Goal: Find specific page/section: Find specific page/section

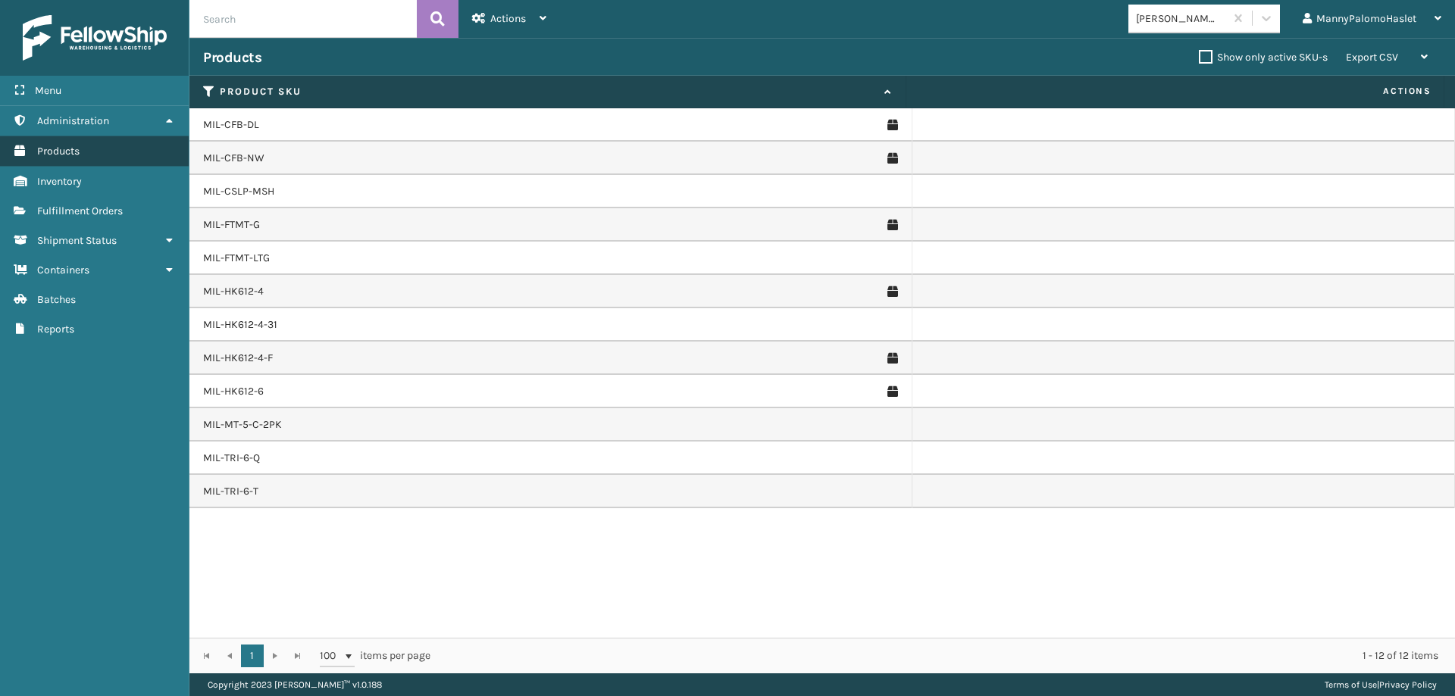
click at [86, 152] on link "Products" at bounding box center [94, 151] width 189 height 30
click at [99, 130] on link "Administration" at bounding box center [94, 121] width 189 height 30
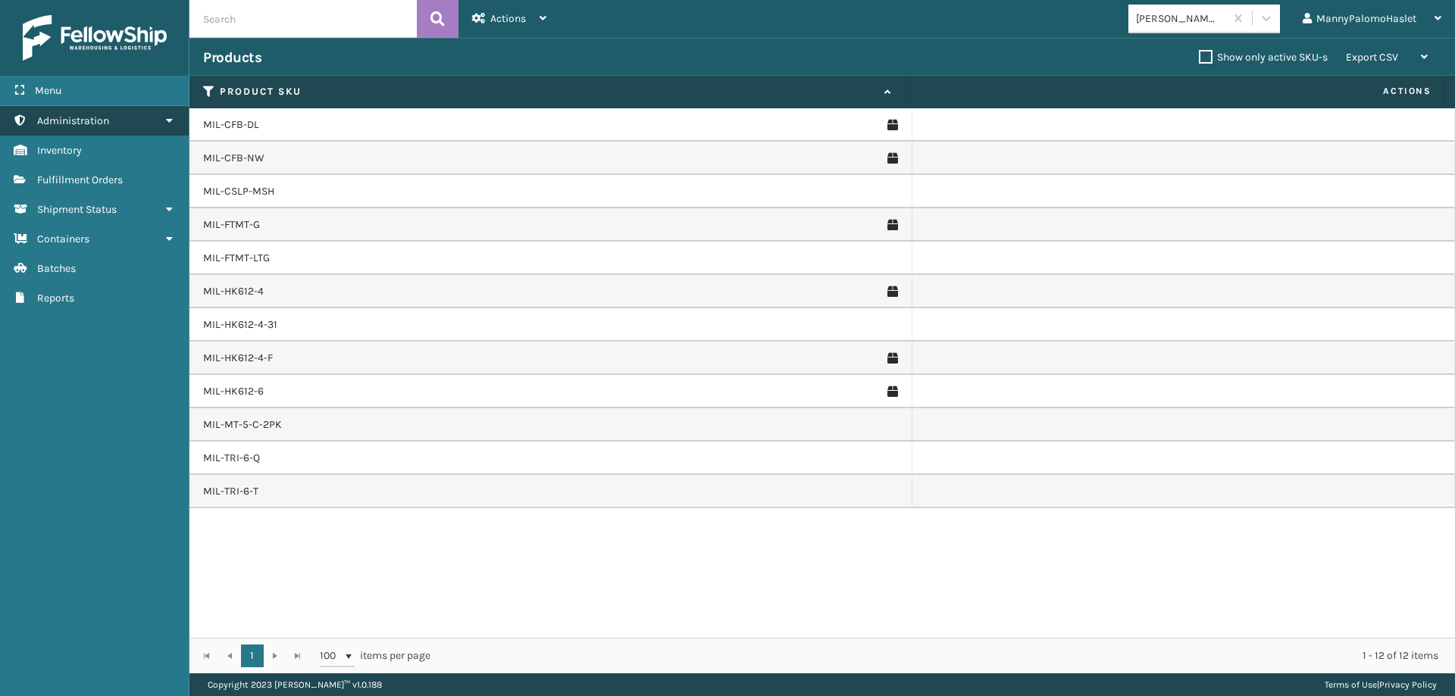
click at [99, 130] on link "Administration" at bounding box center [94, 121] width 189 height 30
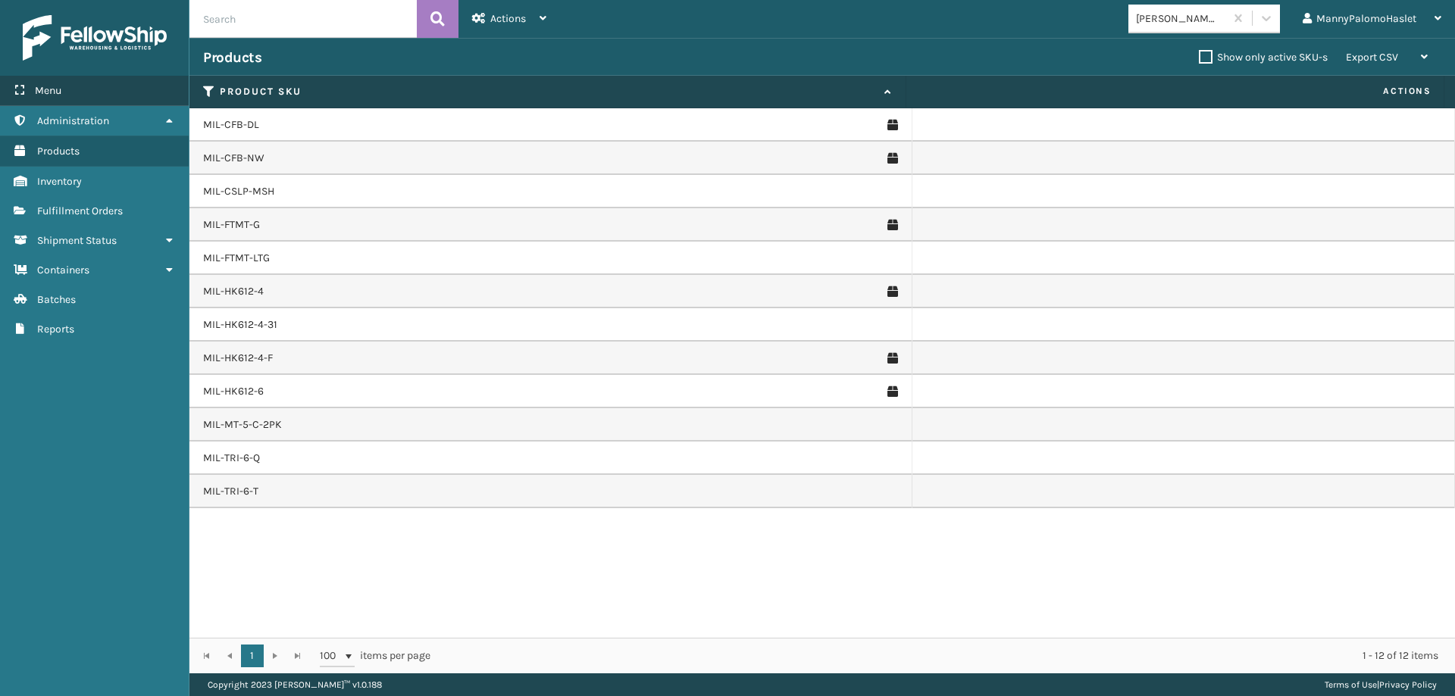
click at [130, 86] on div "Menu" at bounding box center [94, 91] width 189 height 30
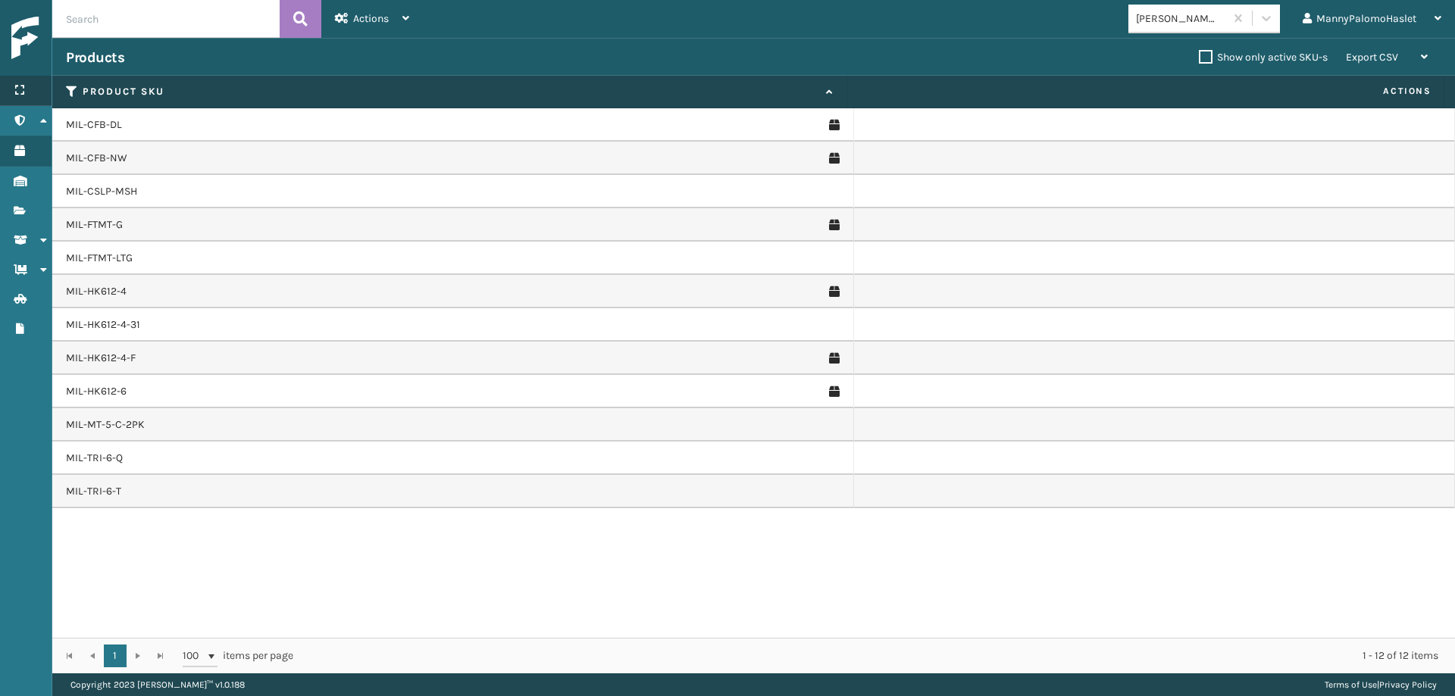
click at [19, 92] on icon at bounding box center [20, 90] width 12 height 11
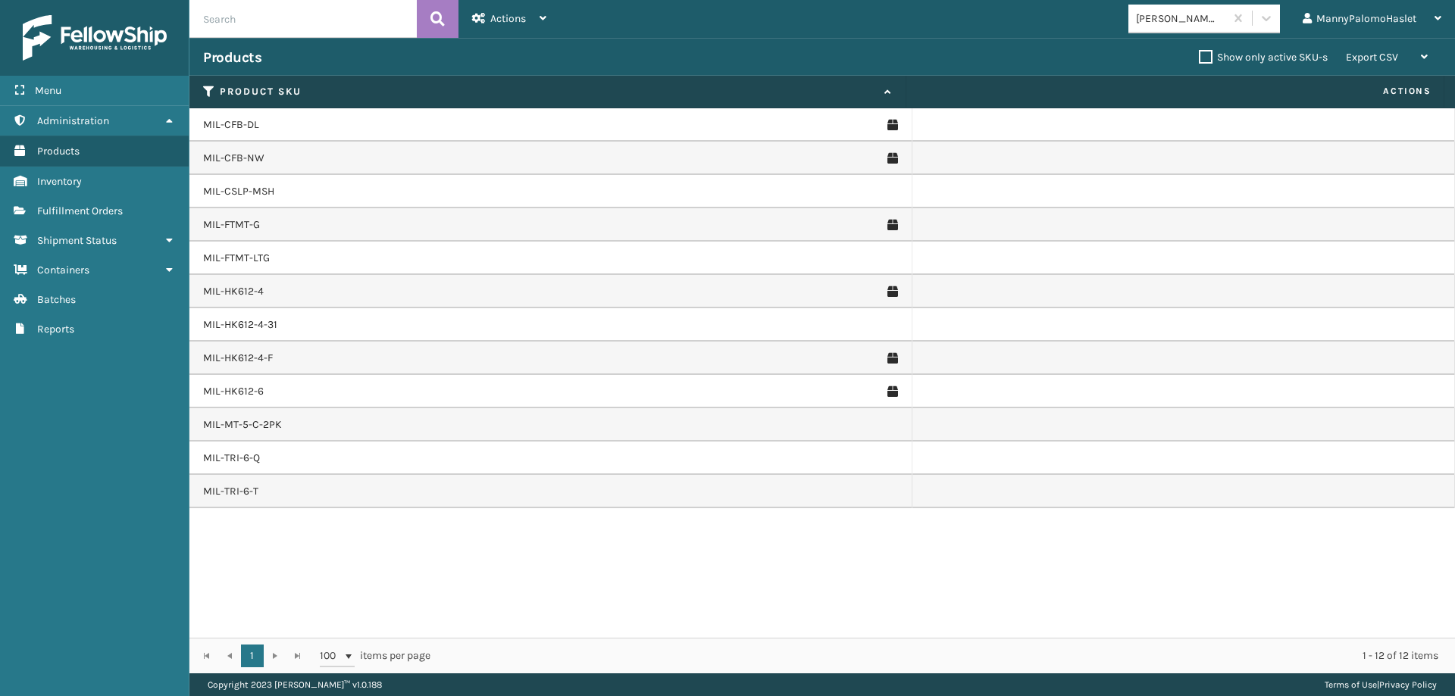
click at [94, 45] on img at bounding box center [95, 37] width 144 height 45
click at [529, 21] on div "Actions" at bounding box center [509, 19] width 74 height 38
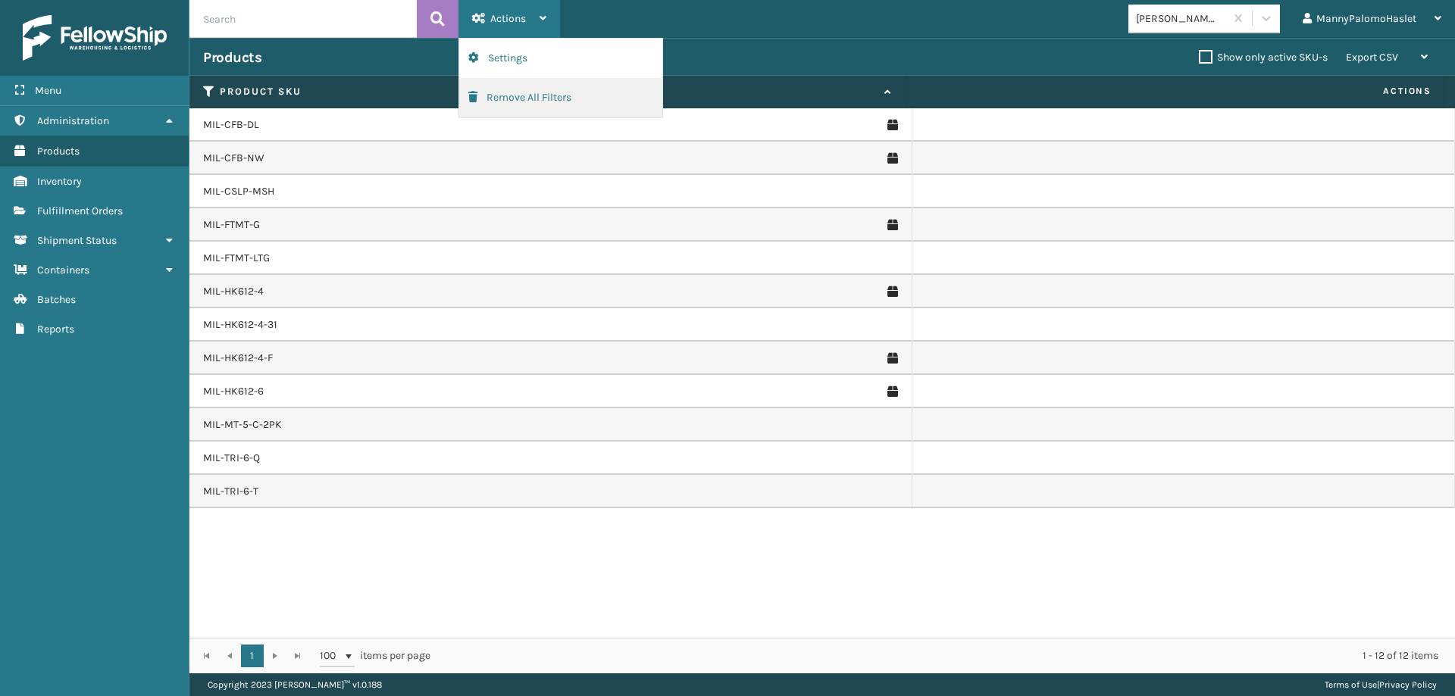
click at [524, 97] on button "Remove All Filters" at bounding box center [560, 97] width 203 height 39
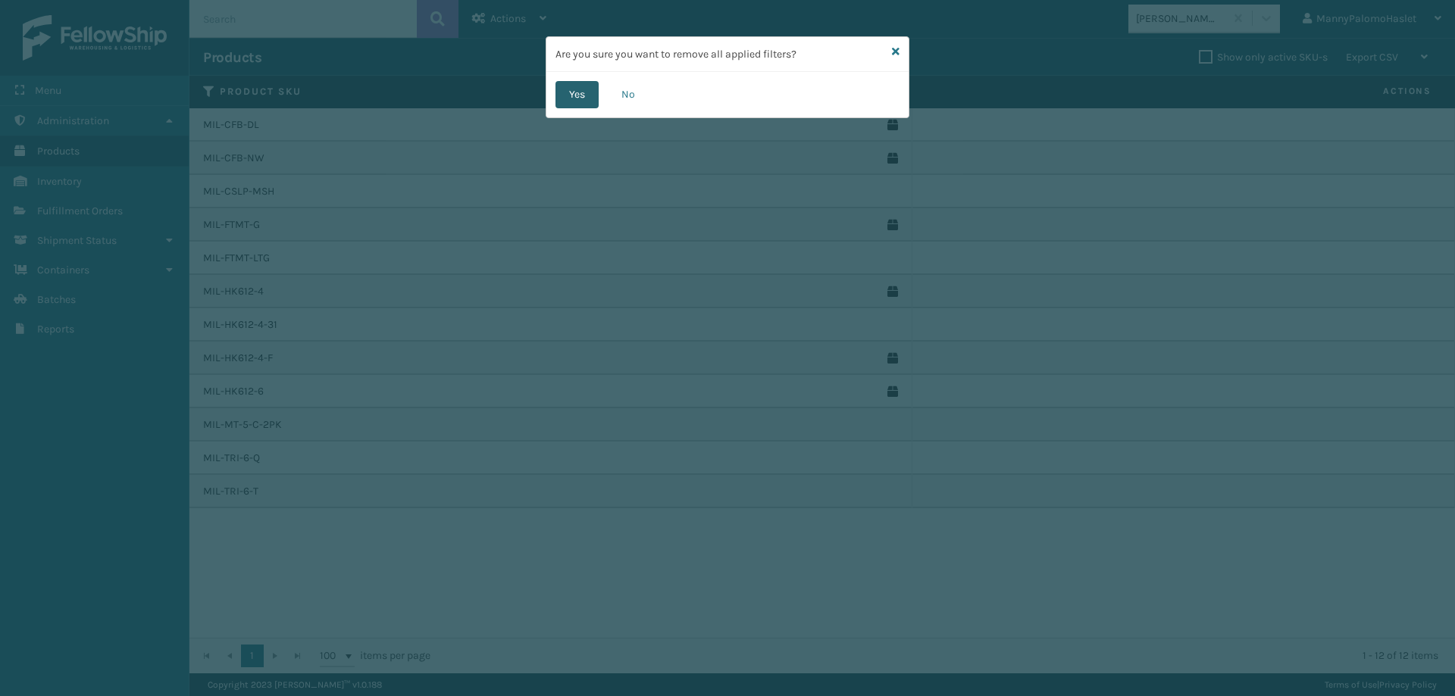
click at [559, 105] on button "Yes" at bounding box center [576, 94] width 43 height 27
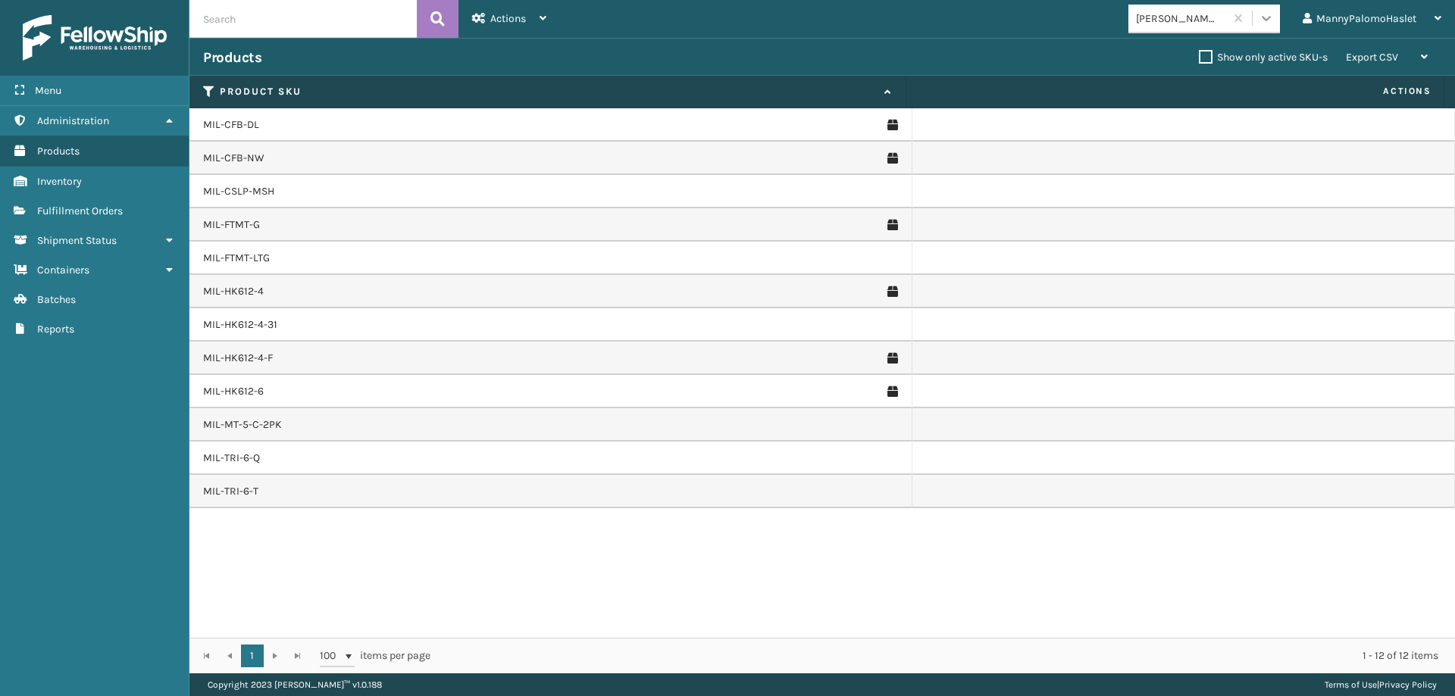
click at [1268, 22] on icon at bounding box center [1265, 18] width 15 height 15
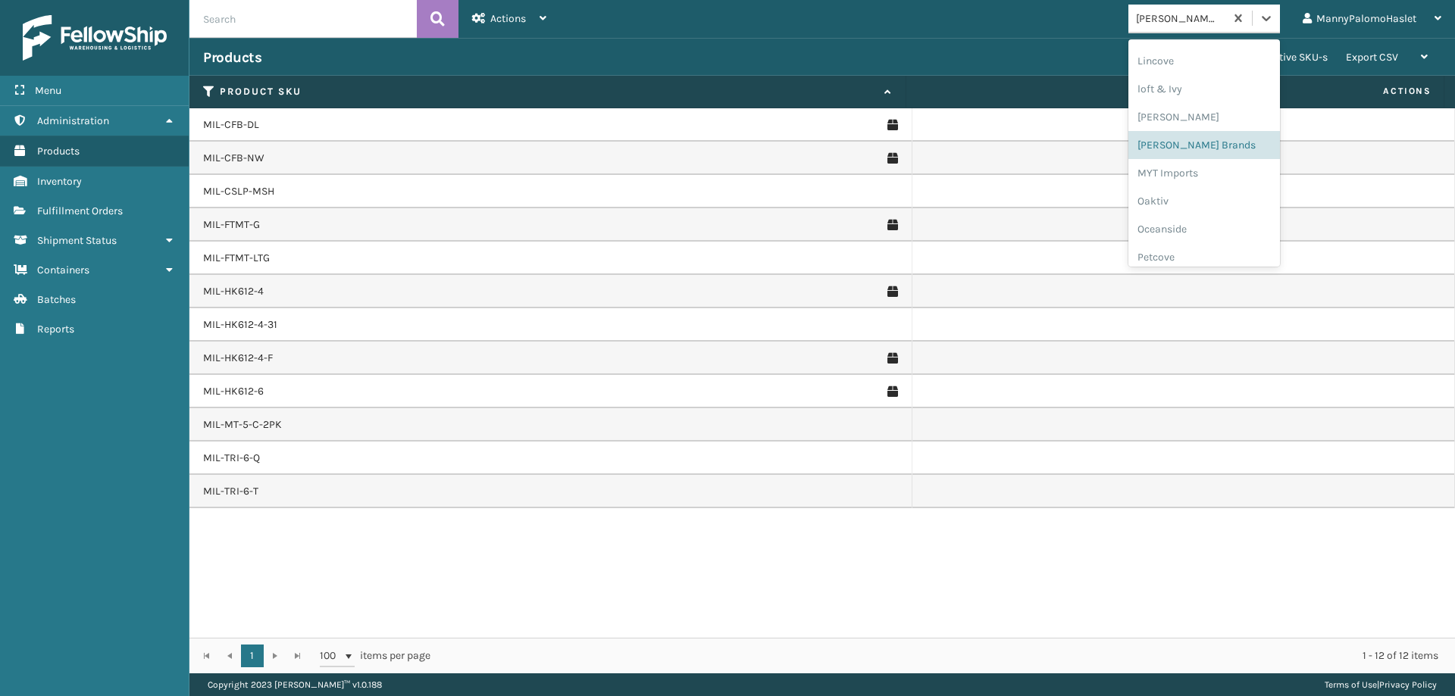
scroll to position [608, 0]
click at [508, 47] on div "Products Show only active SKU-s Export CSV Export Current Page Export All Pages" at bounding box center [821, 57] width 1265 height 38
